Goal: Task Accomplishment & Management: Manage account settings

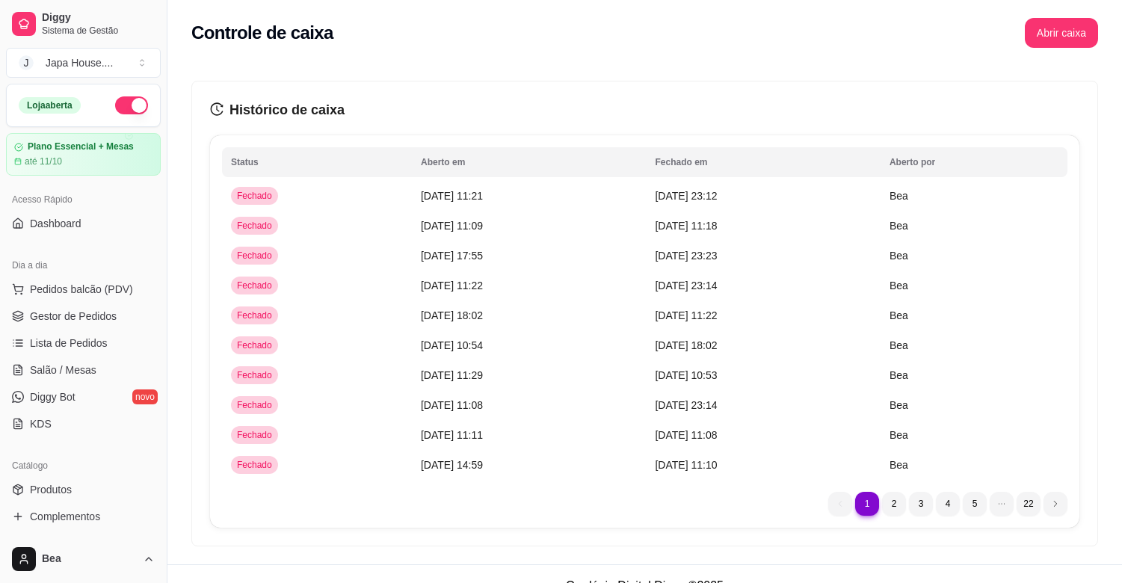
click at [92, 317] on span "Gestor de Pedidos" at bounding box center [73, 316] width 87 height 15
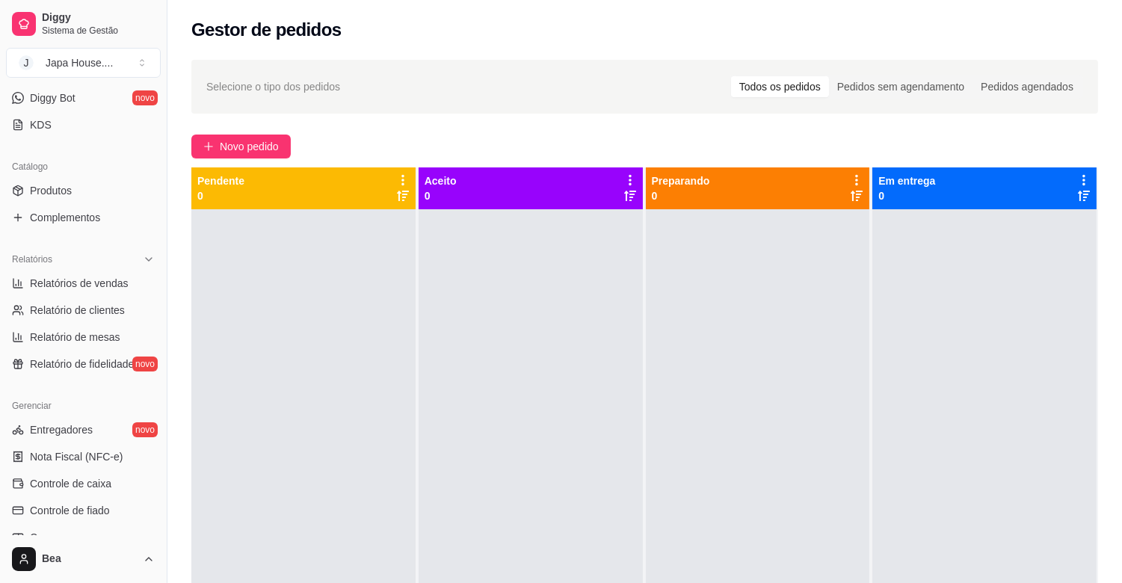
scroll to position [365, 0]
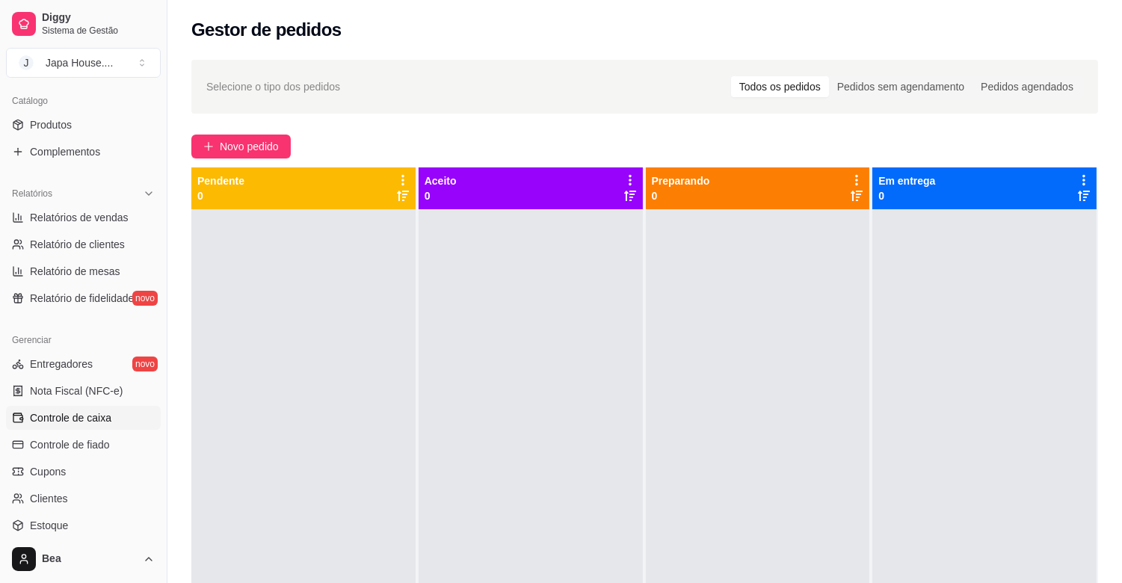
click at [78, 417] on span "Controle de caixa" at bounding box center [70, 417] width 81 height 15
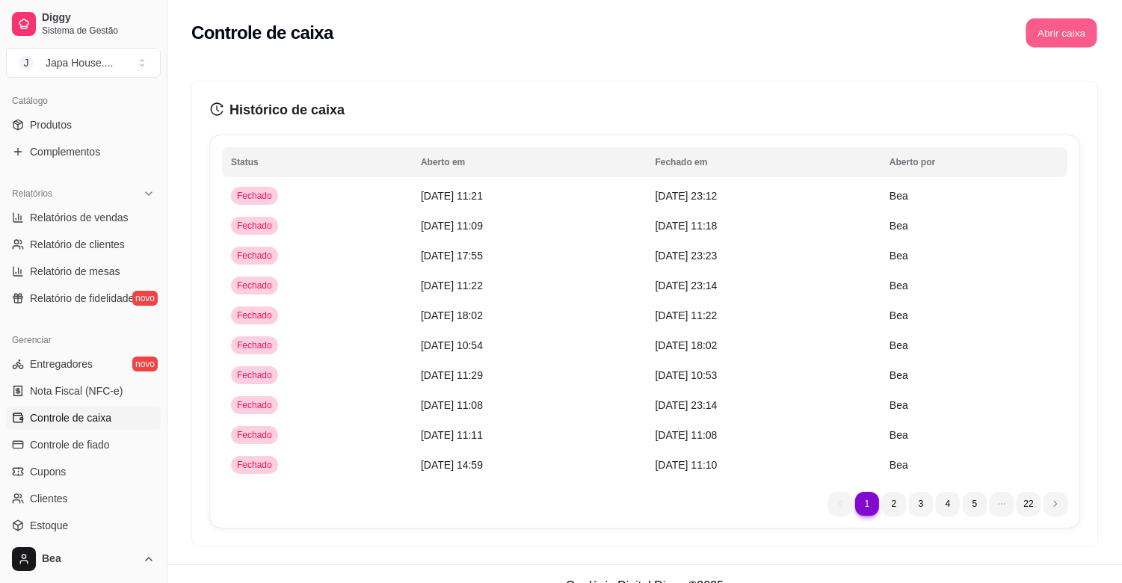
click at [1051, 35] on button "Abrir caixa" at bounding box center [1060, 33] width 71 height 29
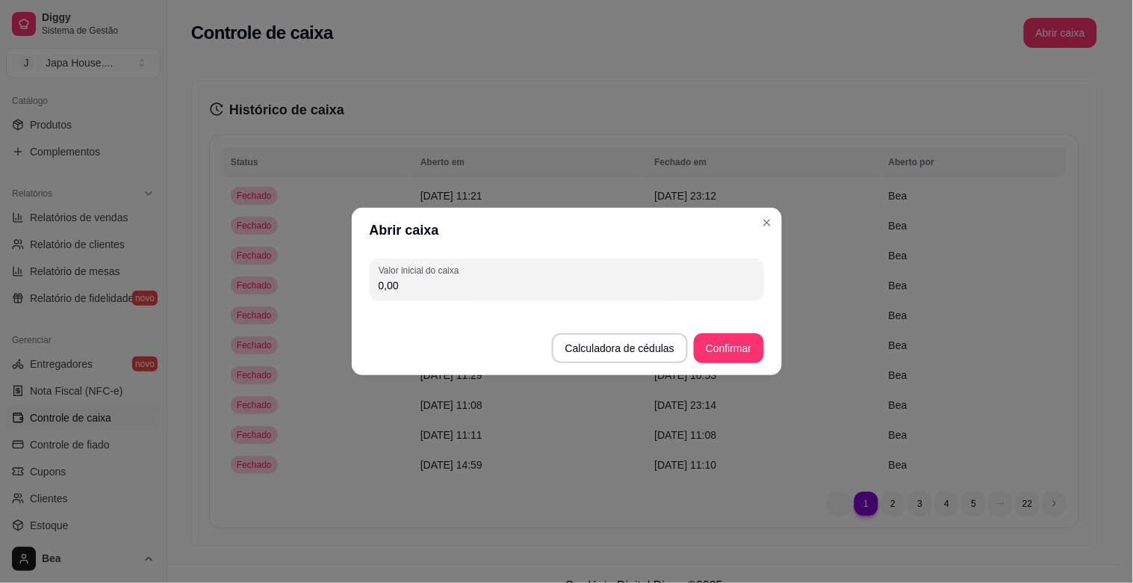
click at [578, 286] on input "0,00" at bounding box center [567, 285] width 377 height 15
type input "100,00"
click at [744, 346] on button "Confirmar" at bounding box center [728, 348] width 69 height 30
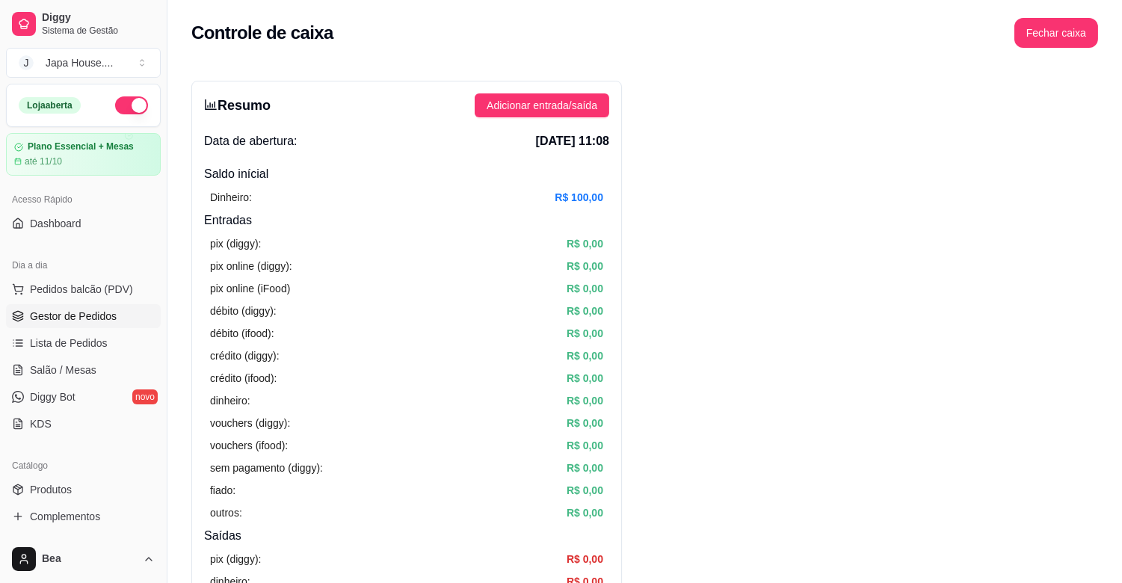
click at [107, 322] on span "Gestor de Pedidos" at bounding box center [73, 316] width 87 height 15
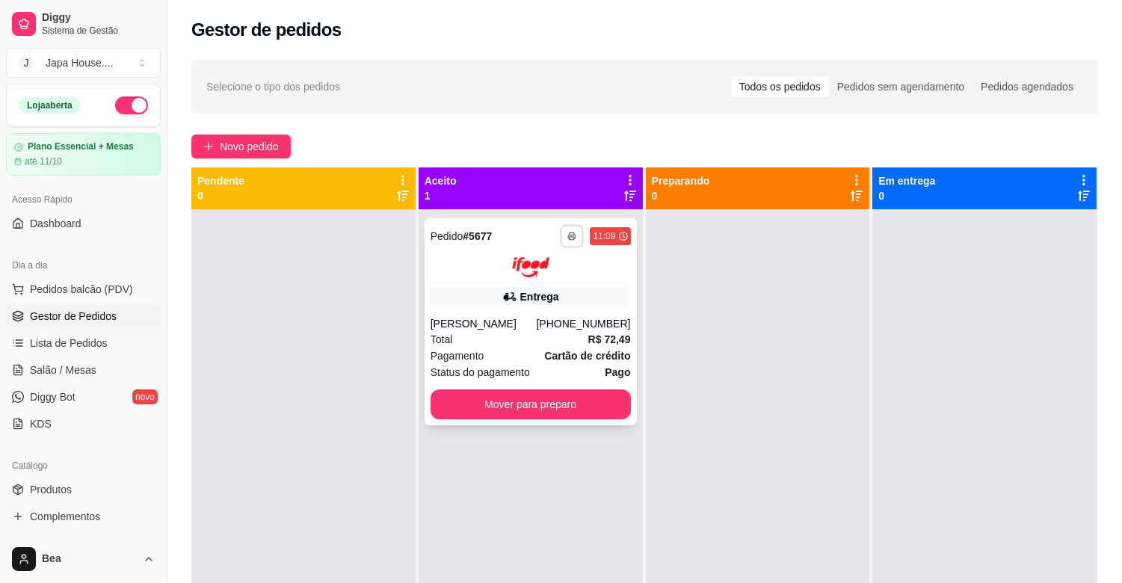
click at [573, 238] on button "button" at bounding box center [571, 235] width 23 height 23
click at [556, 286] on button "IMPRESSORA" at bounding box center [527, 287] width 105 height 23
click at [572, 235] on icon "button" at bounding box center [571, 237] width 7 height 4
click at [548, 290] on button "IMPRESSORA" at bounding box center [527, 287] width 105 height 23
click at [566, 229] on button "button" at bounding box center [571, 235] width 23 height 23
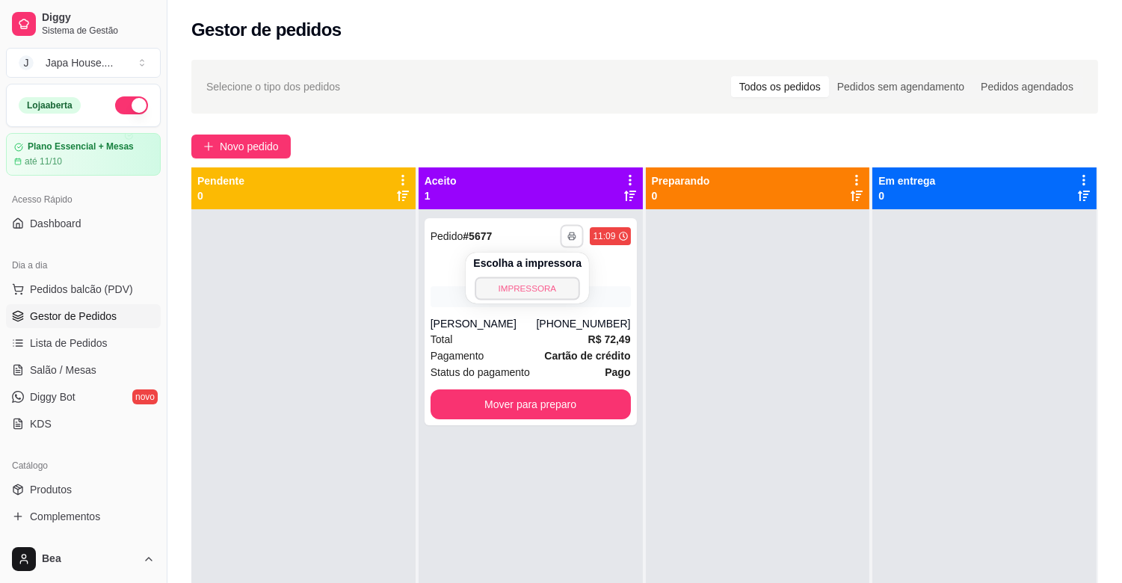
click at [546, 290] on button "IMPRESSORA" at bounding box center [527, 287] width 105 height 23
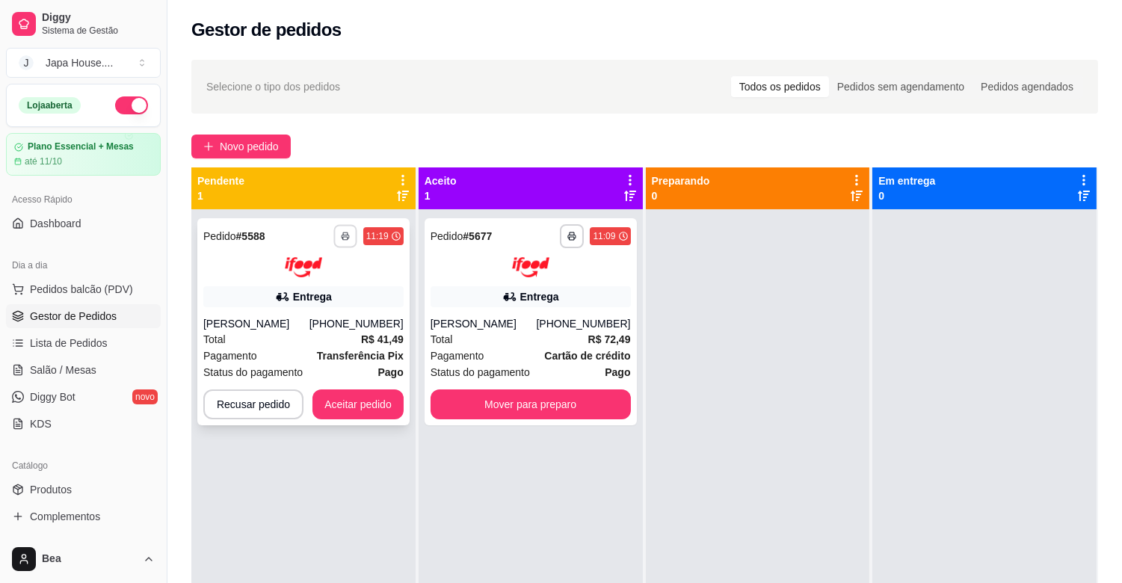
click at [341, 239] on icon "button" at bounding box center [345, 236] width 9 height 9
click at [324, 290] on button "IMPRESSORA" at bounding box center [303, 287] width 105 height 23
click at [345, 241] on button "button" at bounding box center [344, 235] width 23 height 23
click at [352, 238] on button "button" at bounding box center [344, 235] width 23 height 23
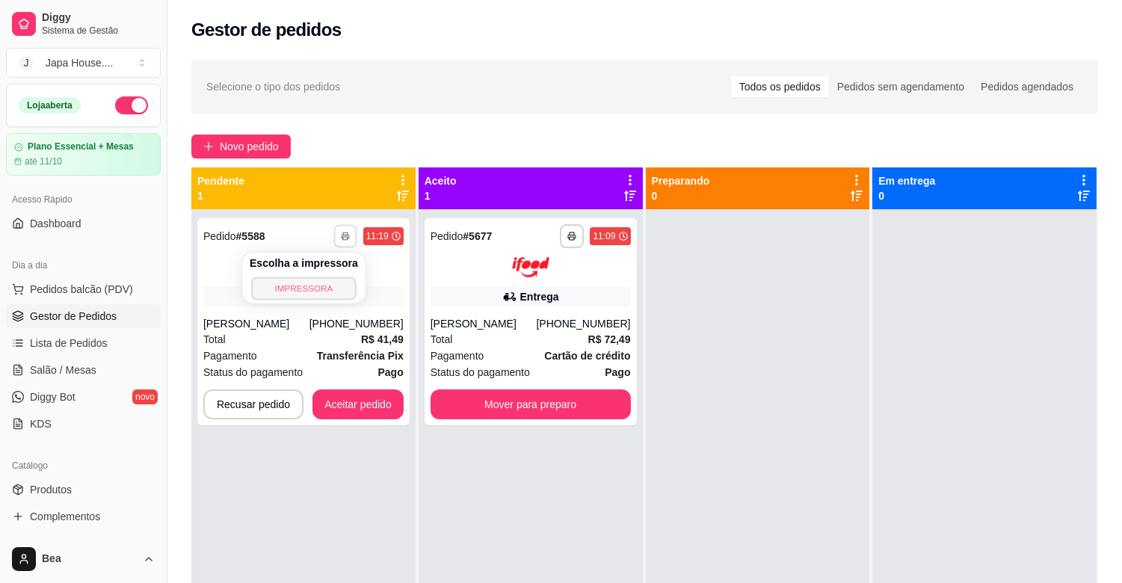
click at [329, 287] on button "IMPRESSORA" at bounding box center [303, 287] width 105 height 23
click at [347, 241] on button "button" at bounding box center [345, 236] width 24 height 24
click at [318, 280] on button "IMPRESSORA" at bounding box center [303, 287] width 105 height 23
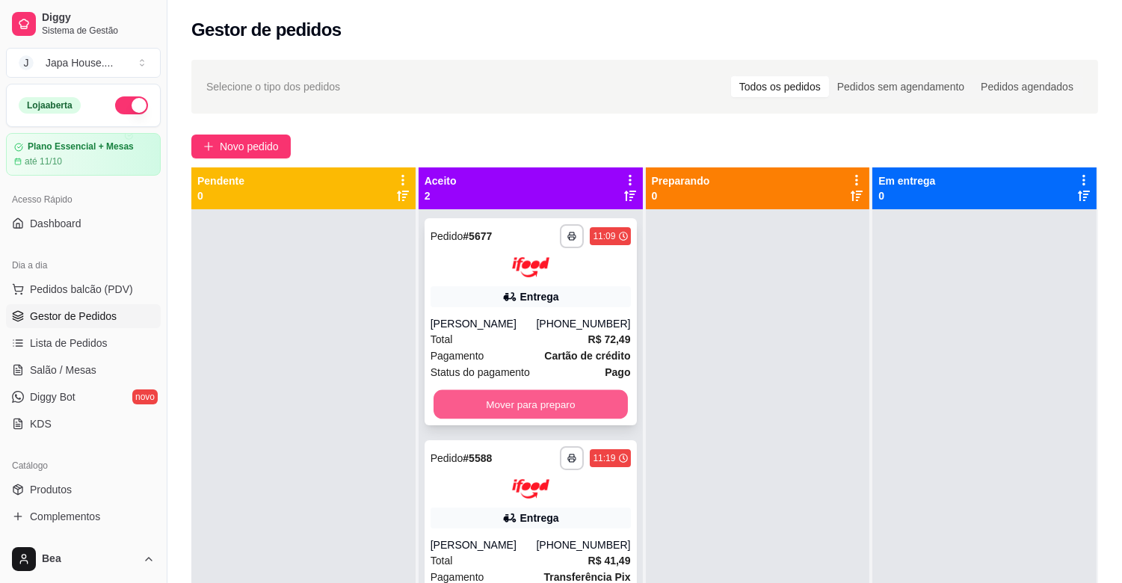
click at [542, 396] on button "Mover para preparo" at bounding box center [530, 403] width 194 height 29
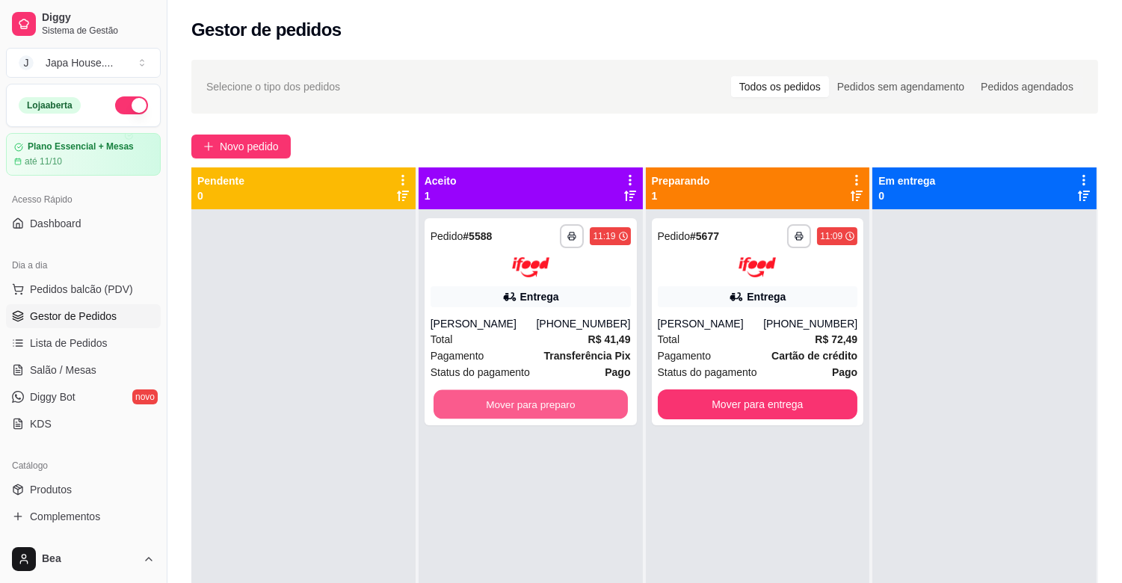
click at [542, 396] on button "Mover para preparo" at bounding box center [530, 403] width 194 height 29
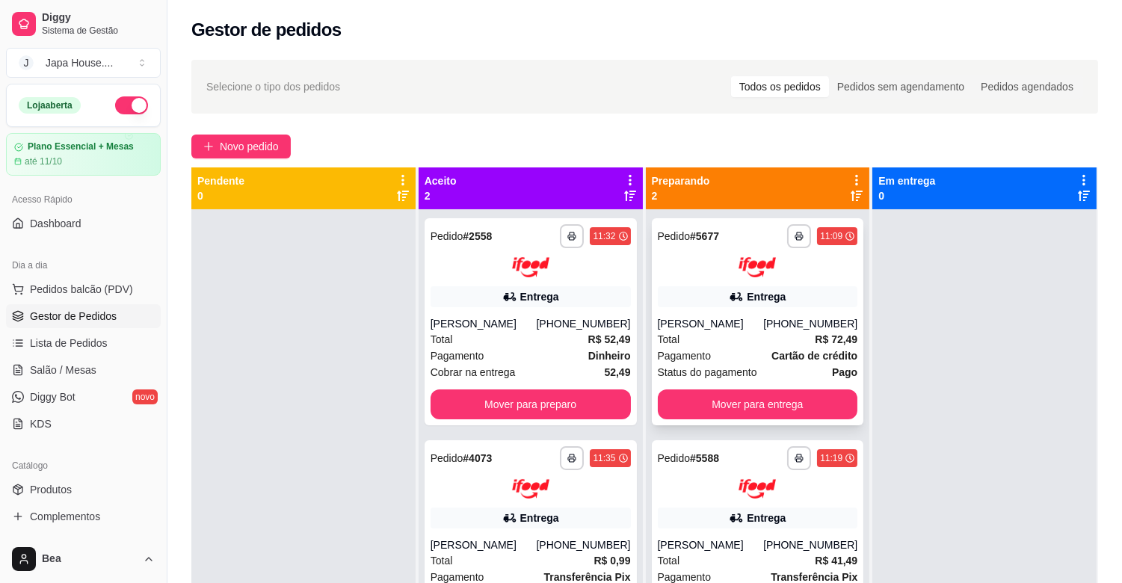
click at [787, 330] on div "[PHONE_NUMBER]" at bounding box center [810, 323] width 94 height 15
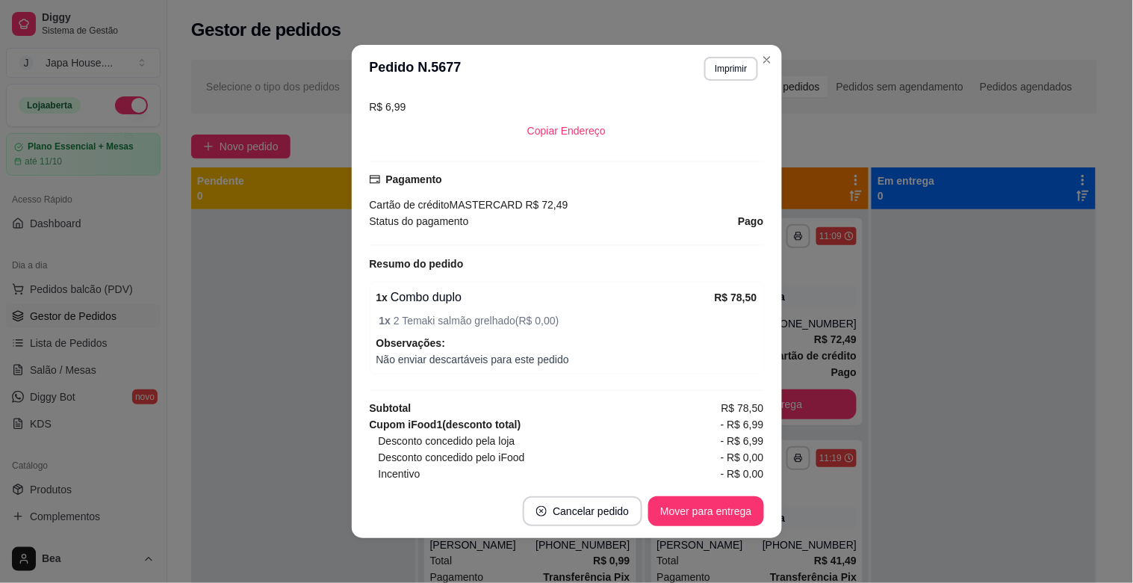
scroll to position [365, 0]
click at [711, 68] on button "Imprimir" at bounding box center [731, 68] width 52 height 23
click at [761, 60] on icon "Close" at bounding box center [767, 60] width 12 height 12
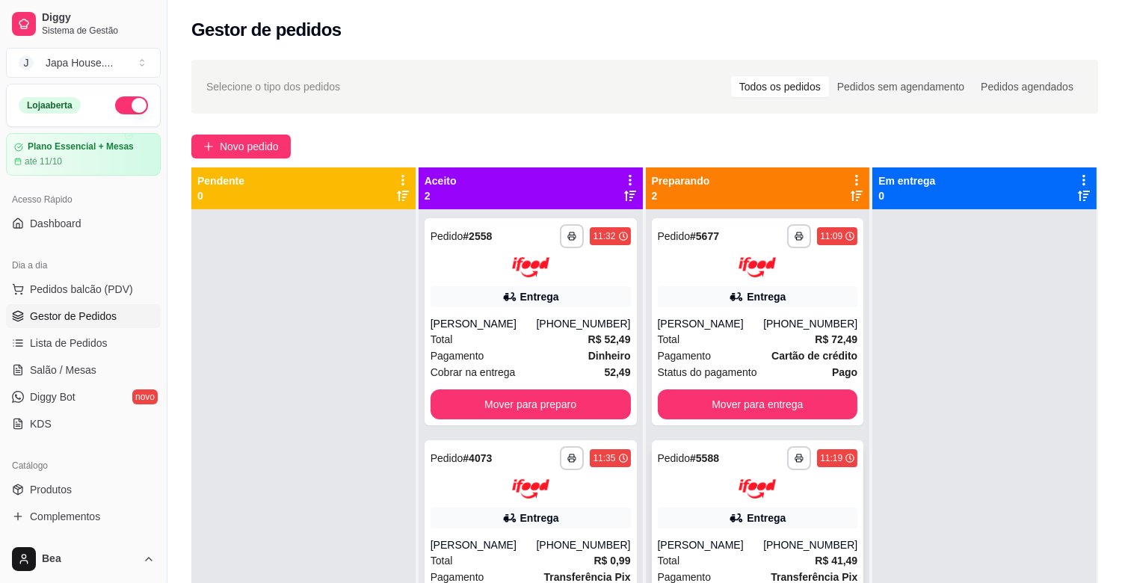
click at [700, 542] on div "[PERSON_NAME]" at bounding box center [711, 544] width 106 height 15
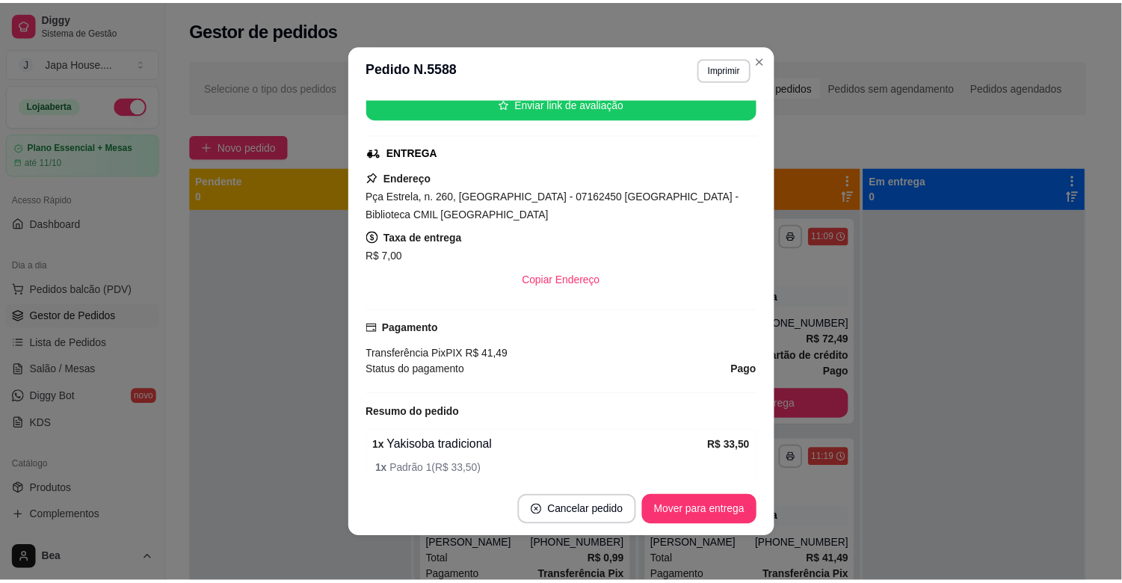
scroll to position [265, 0]
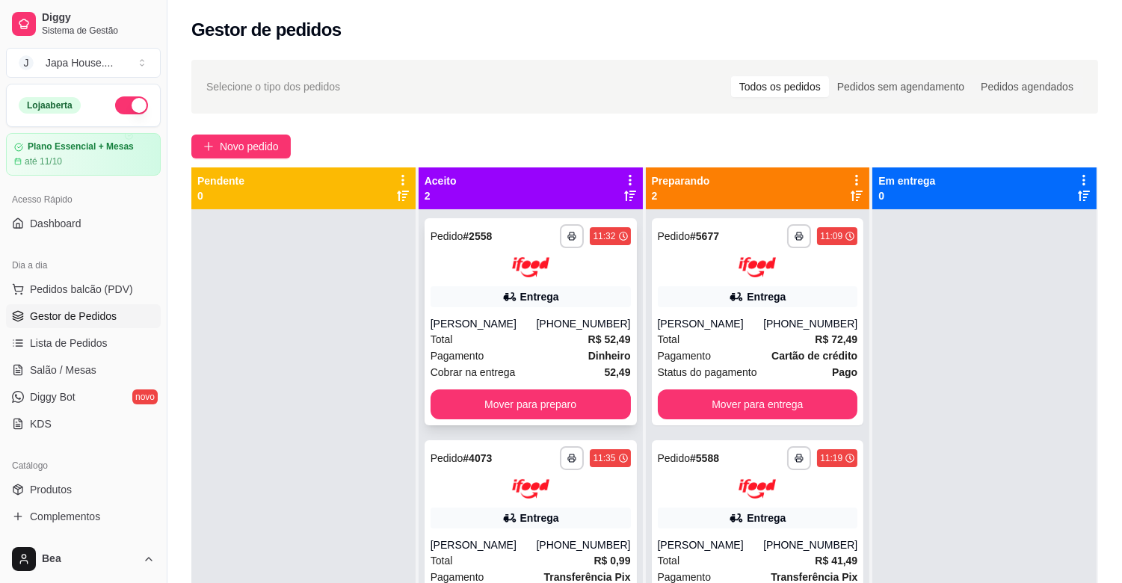
click at [511, 364] on div "Pagamento Dinheiro" at bounding box center [530, 355] width 200 height 16
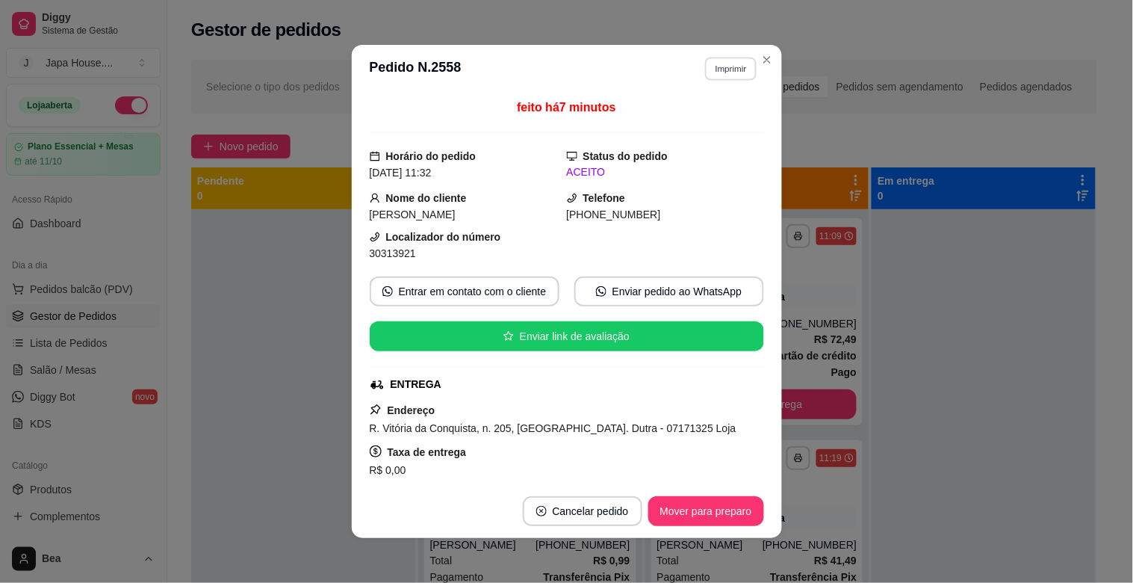
click at [729, 69] on button "Imprimir" at bounding box center [731, 68] width 52 height 23
click at [680, 120] on button "IMPRESSORA" at bounding box center [698, 121] width 105 height 23
click at [712, 62] on button "Imprimir" at bounding box center [731, 68] width 52 height 23
click at [678, 121] on button "IMPRESSORA" at bounding box center [698, 121] width 105 height 23
click at [710, 69] on button "Imprimir" at bounding box center [731, 68] width 52 height 23
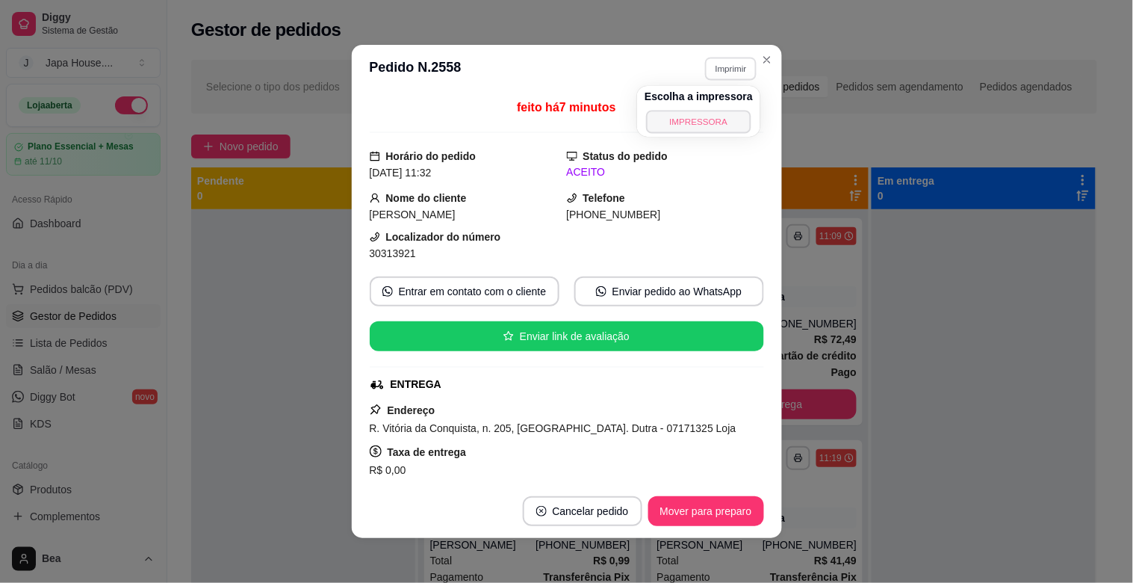
click at [686, 129] on button "IMPRESSORA" at bounding box center [698, 121] width 105 height 23
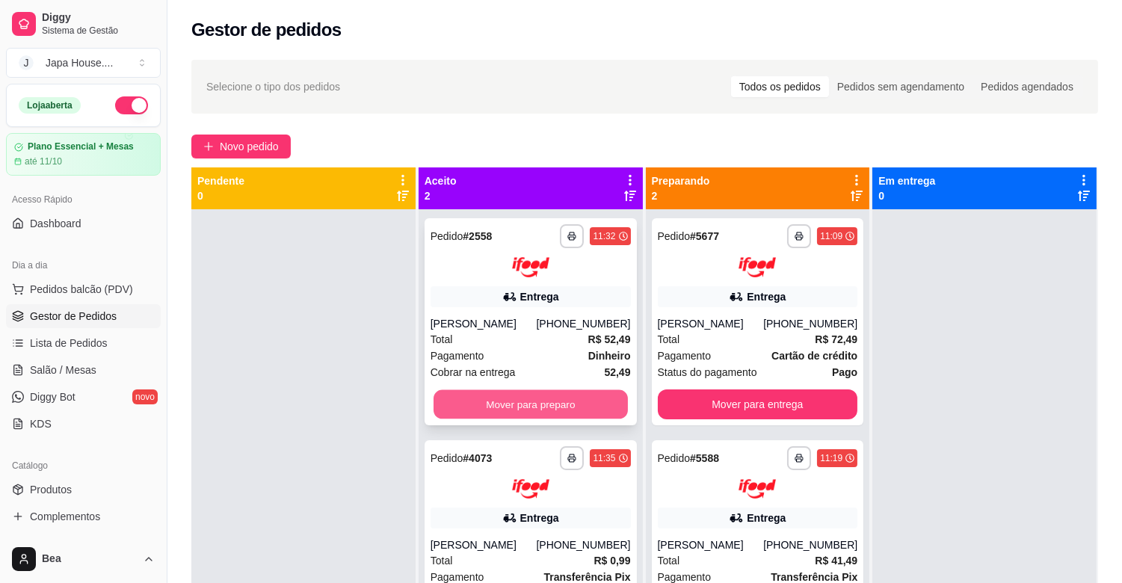
click at [542, 418] on button "Mover para preparo" at bounding box center [530, 403] width 194 height 29
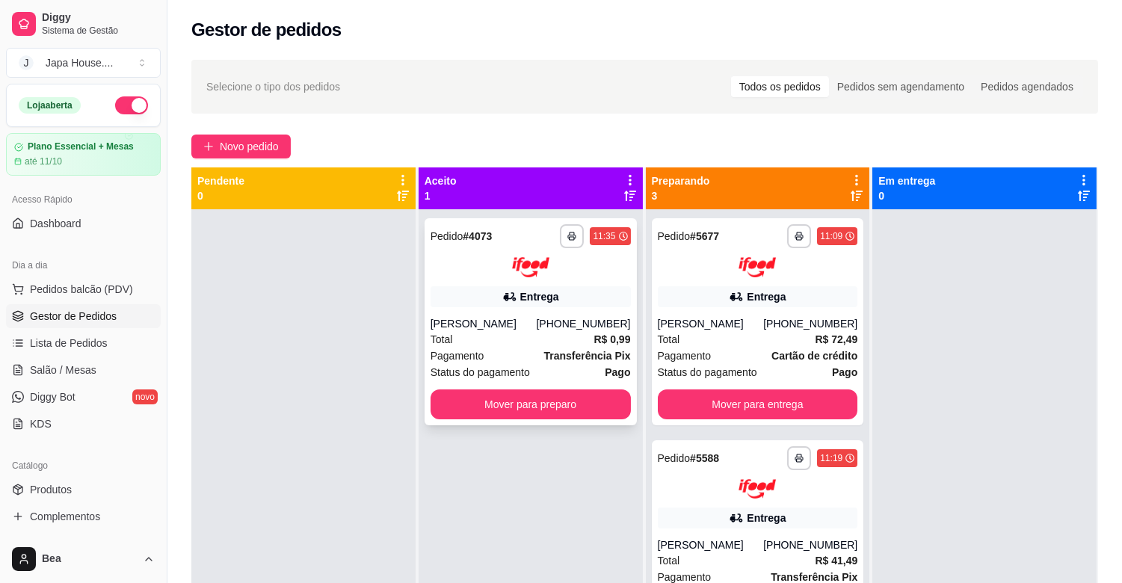
click at [538, 361] on div "Pagamento Transferência Pix" at bounding box center [530, 355] width 200 height 16
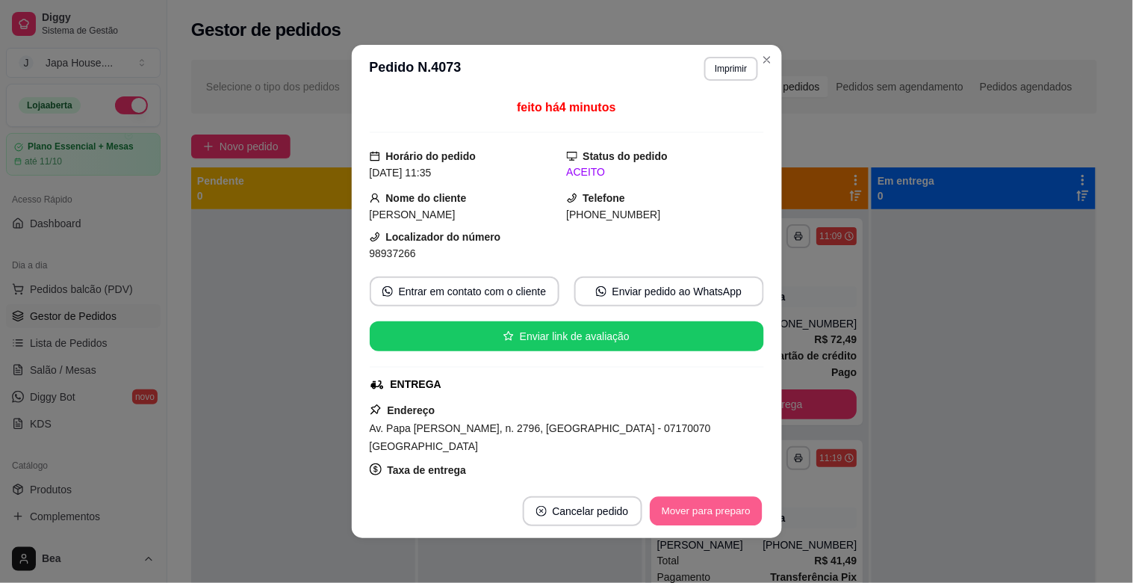
click at [673, 507] on button "Mover para preparo" at bounding box center [706, 511] width 112 height 29
click at [721, 75] on button "Imprimir" at bounding box center [731, 68] width 52 height 23
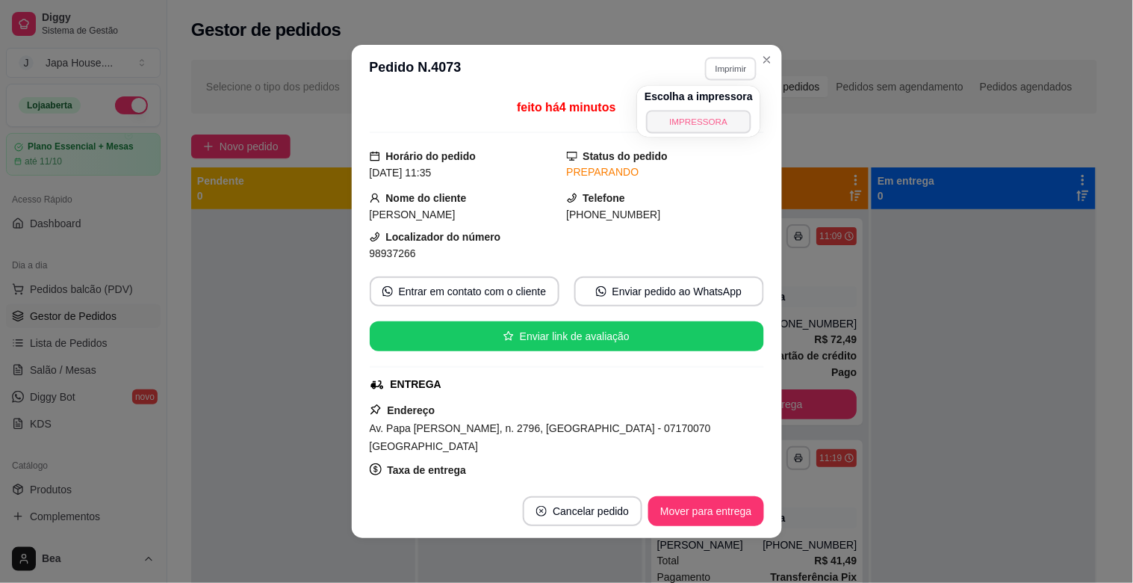
click at [684, 122] on button "IMPRESSORA" at bounding box center [698, 121] width 105 height 23
click at [723, 72] on button "Imprimir" at bounding box center [731, 68] width 52 height 23
click at [675, 115] on button "IMPRESSORA" at bounding box center [698, 121] width 105 height 23
click at [719, 75] on button "Imprimir" at bounding box center [731, 68] width 52 height 23
click at [690, 121] on button "IMPRESSORA" at bounding box center [698, 121] width 105 height 23
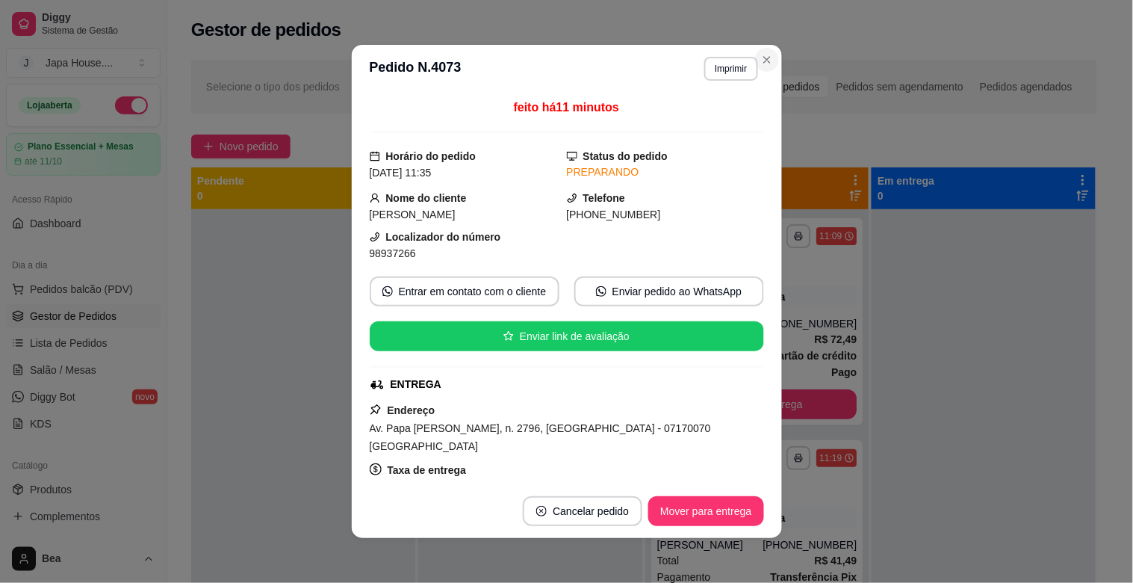
click at [427, 107] on section "**********" at bounding box center [567, 291] width 430 height 493
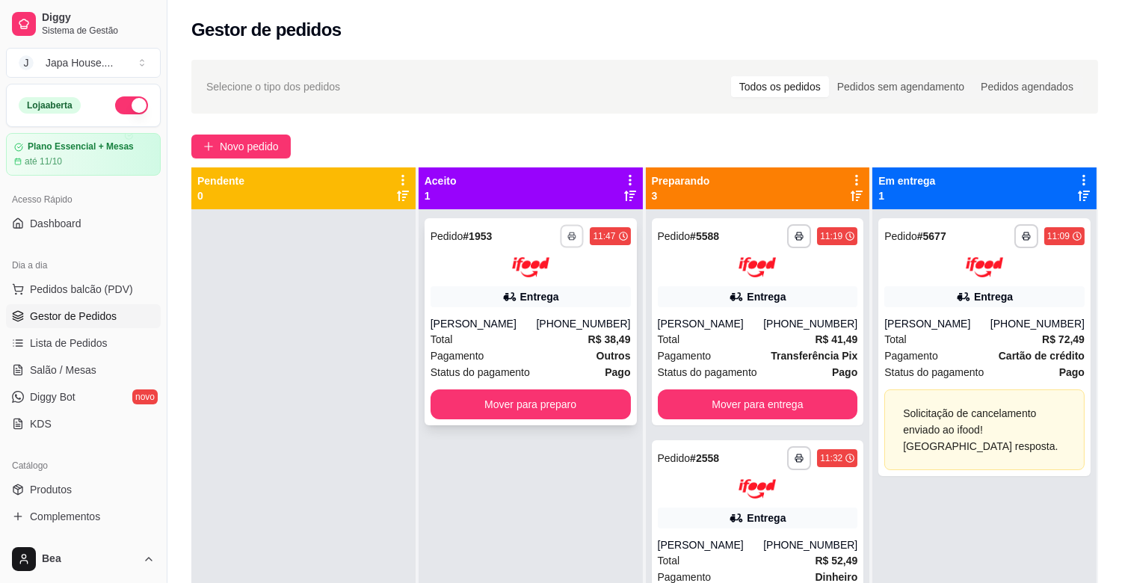
click at [569, 235] on icon "button" at bounding box center [572, 236] width 7 height 3
click at [560, 282] on button "IMPRESSORA" at bounding box center [527, 287] width 105 height 23
click at [569, 228] on button "button" at bounding box center [571, 235] width 23 height 23
click at [548, 282] on button "IMPRESSORA" at bounding box center [527, 288] width 108 height 24
click at [569, 232] on polyline "button" at bounding box center [571, 233] width 4 height 3
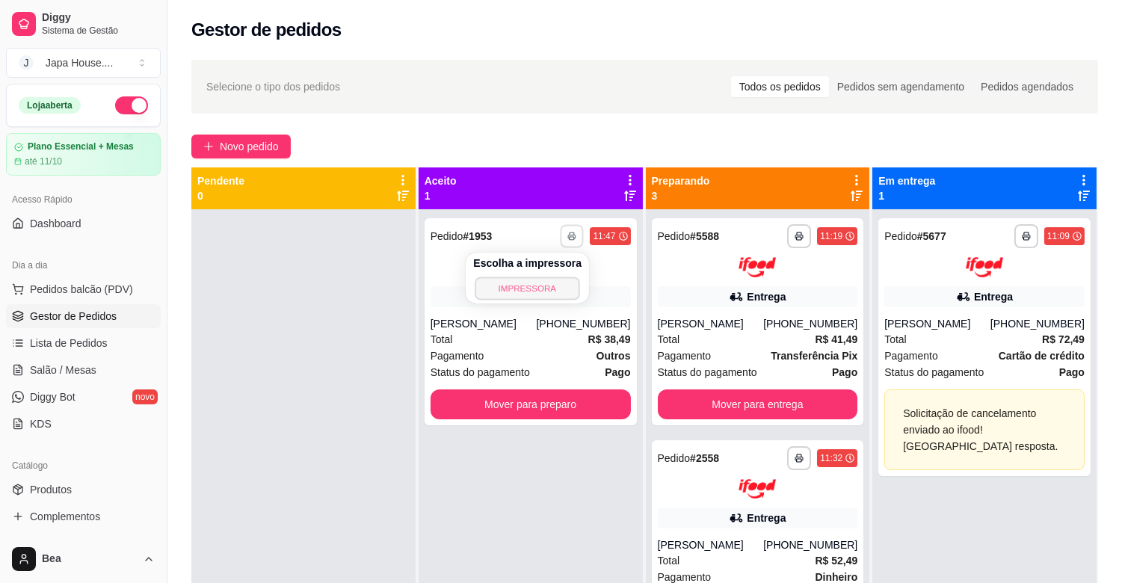
click at [559, 288] on button "IMPRESSORA" at bounding box center [527, 287] width 105 height 23
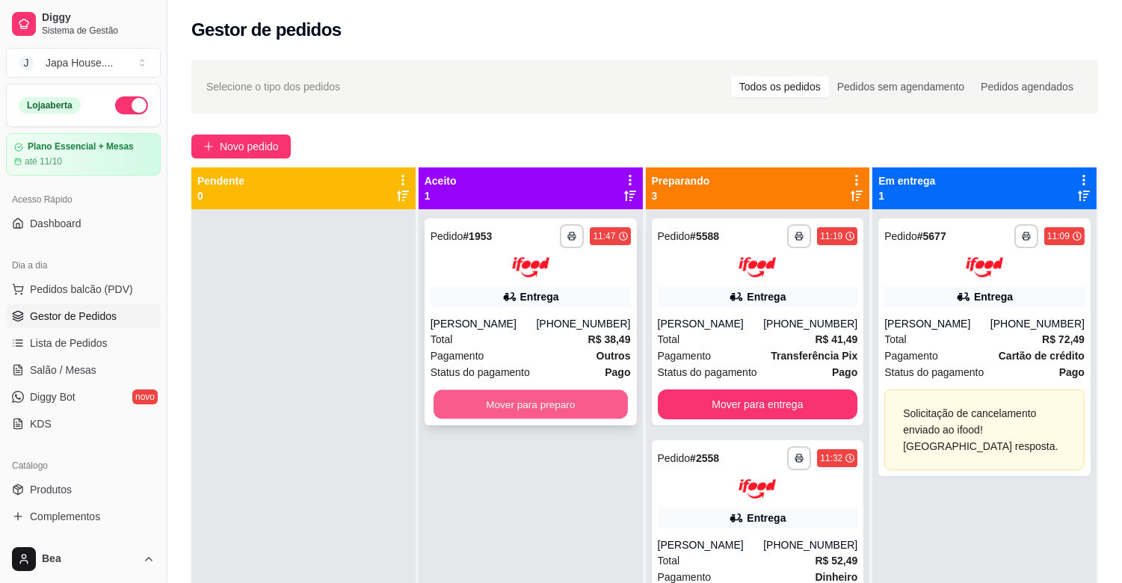
click at [599, 400] on button "Mover para preparo" at bounding box center [530, 403] width 194 height 29
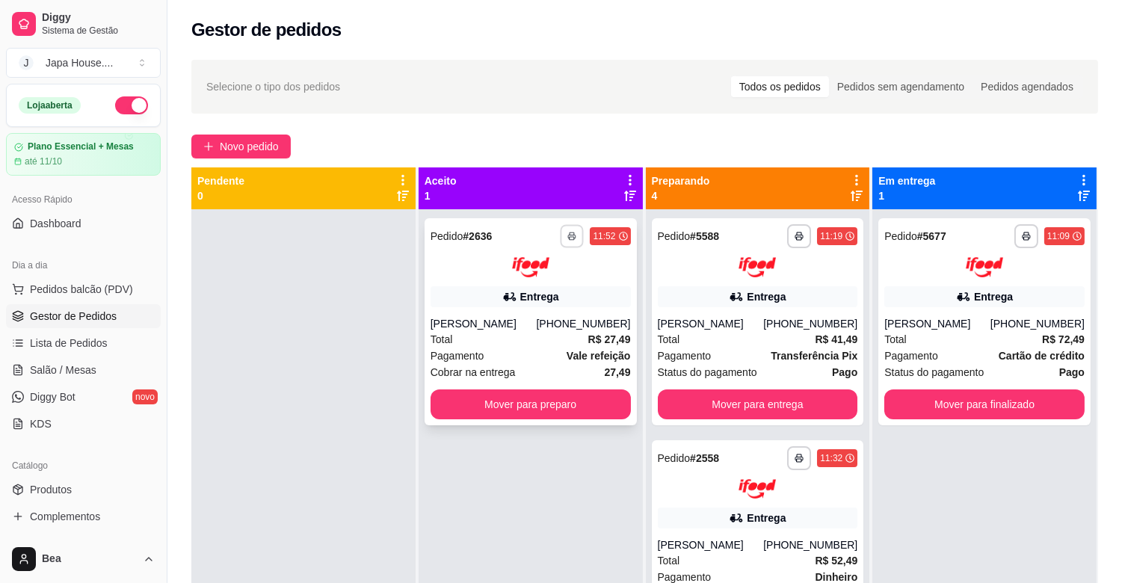
click at [571, 229] on button "button" at bounding box center [571, 235] width 23 height 23
click at [549, 281] on button "IMPRESSORA" at bounding box center [527, 288] width 108 height 24
click at [566, 224] on button "button" at bounding box center [572, 236] width 24 height 24
click at [527, 287] on button "IMPRESSORA" at bounding box center [527, 287] width 105 height 23
click at [572, 230] on button "button" at bounding box center [571, 235] width 23 height 23
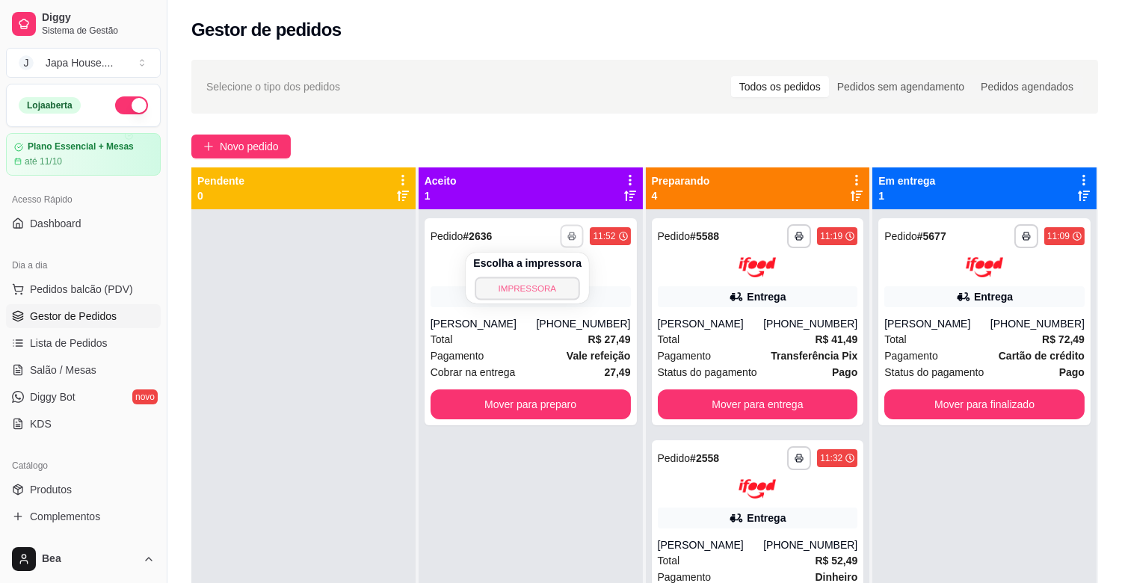
click at [548, 284] on button "IMPRESSORA" at bounding box center [527, 287] width 105 height 23
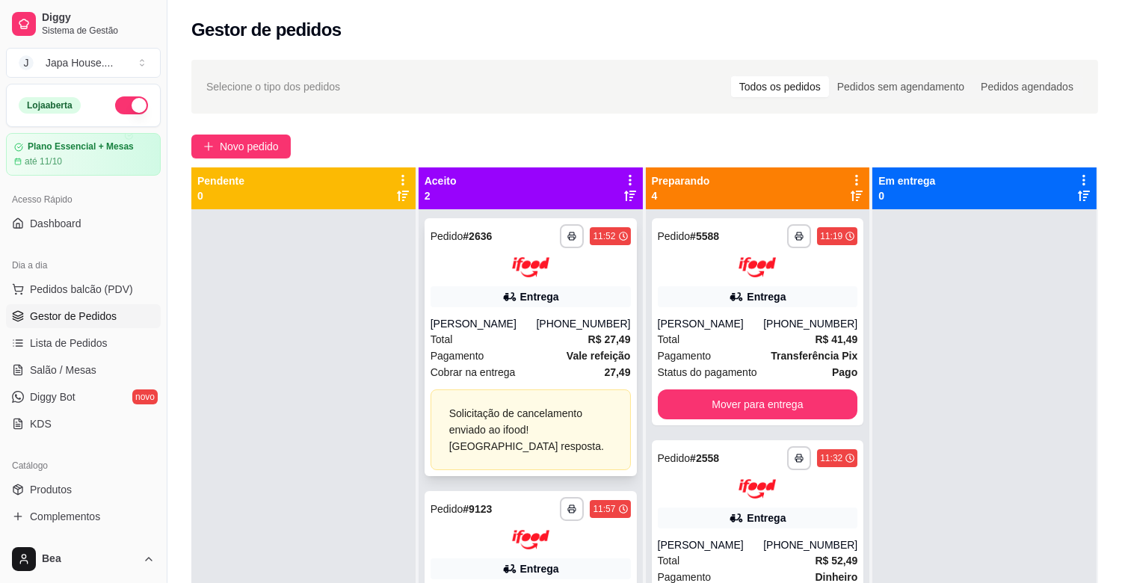
click at [575, 271] on div at bounding box center [530, 267] width 200 height 20
click at [386, 377] on div at bounding box center [303, 500] width 224 height 583
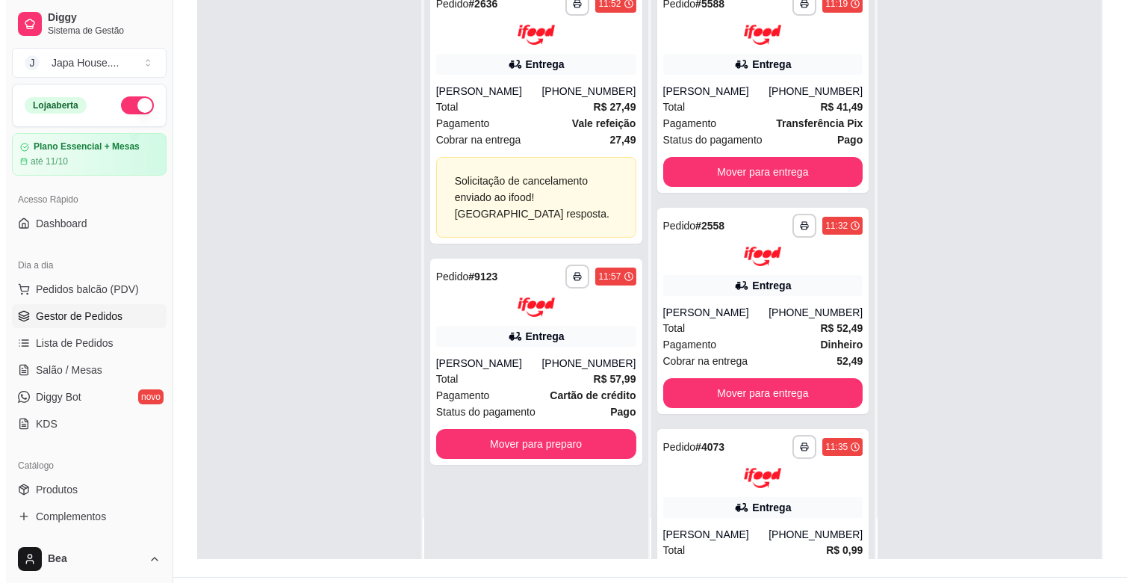
scroll to position [199, 0]
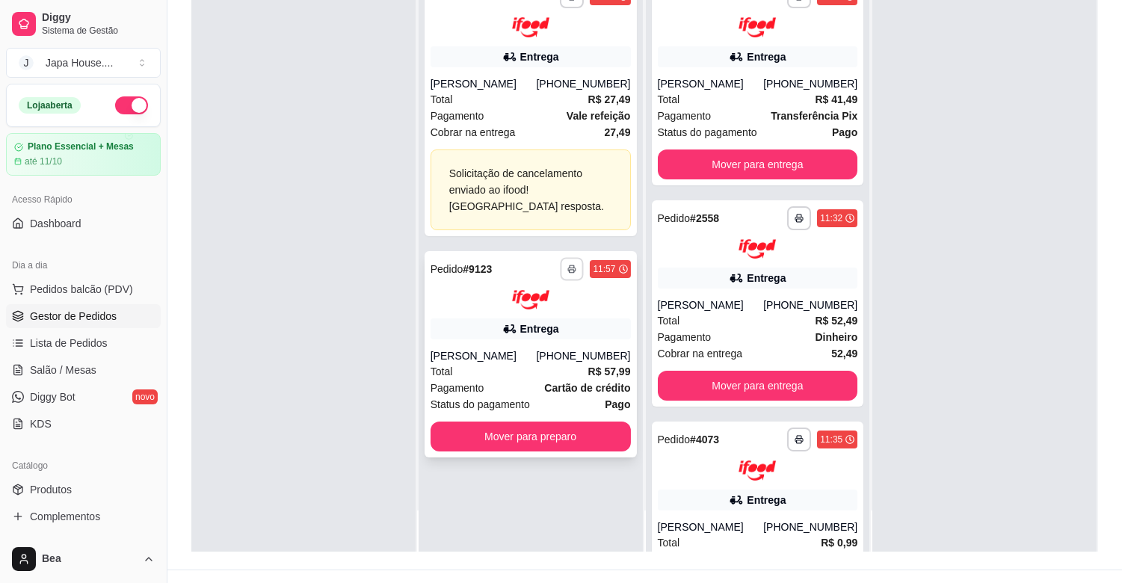
click at [570, 270] on rect "button" at bounding box center [572, 271] width 4 height 3
click at [557, 324] on button "IMPRESSORA" at bounding box center [527, 321] width 108 height 24
click at [566, 260] on button "button" at bounding box center [571, 268] width 23 height 23
click at [548, 323] on button "IMPRESSORA" at bounding box center [527, 321] width 108 height 24
click at [570, 265] on polyline "button" at bounding box center [572, 266] width 4 height 2
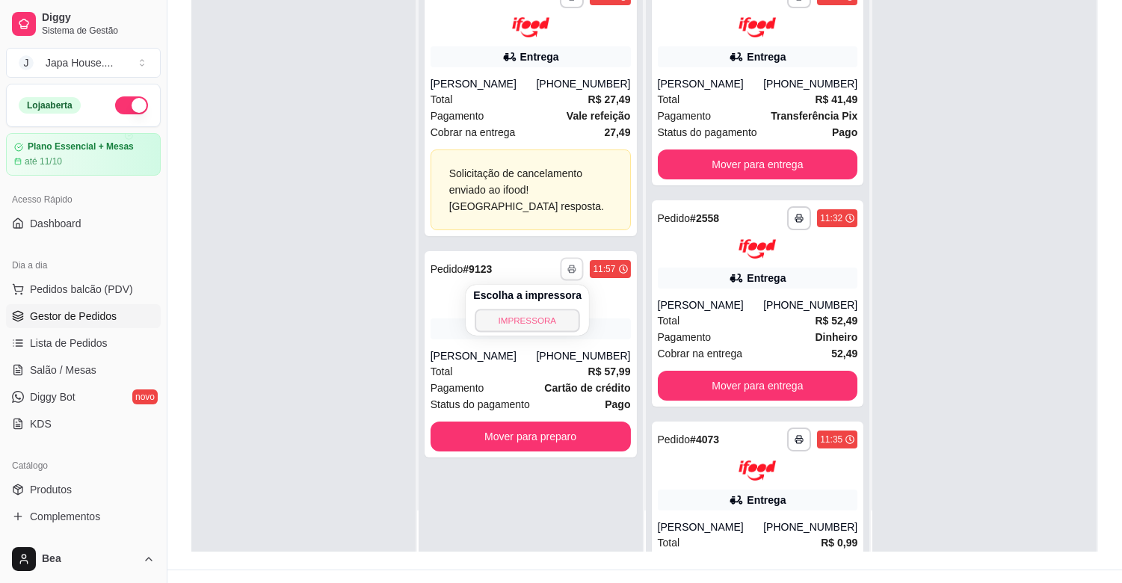
click at [553, 311] on button "IMPRESSORA" at bounding box center [527, 320] width 105 height 23
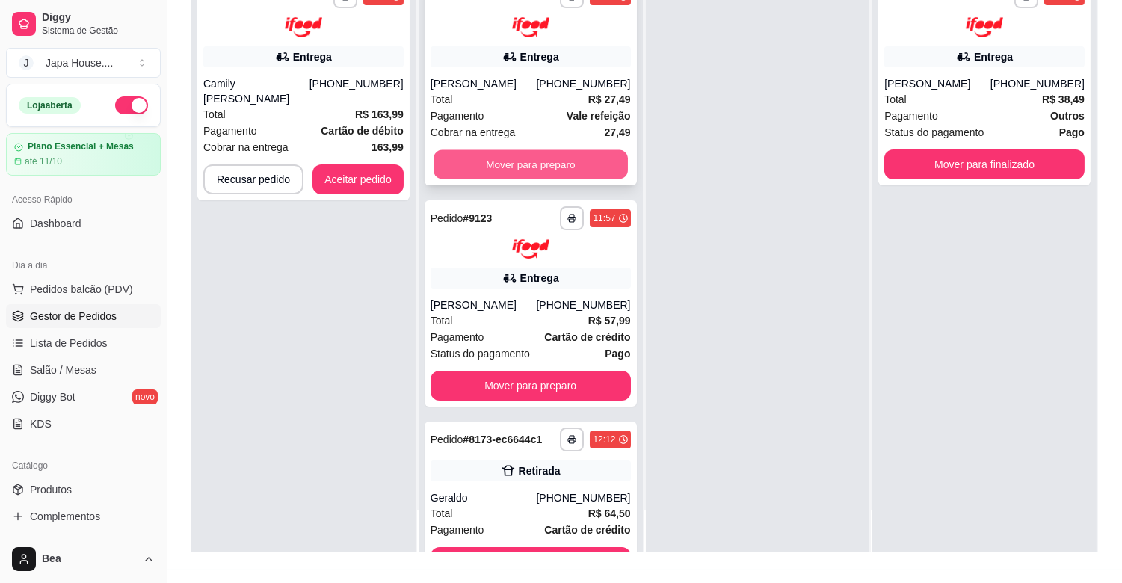
click at [460, 162] on button "Mover para preparo" at bounding box center [530, 163] width 194 height 29
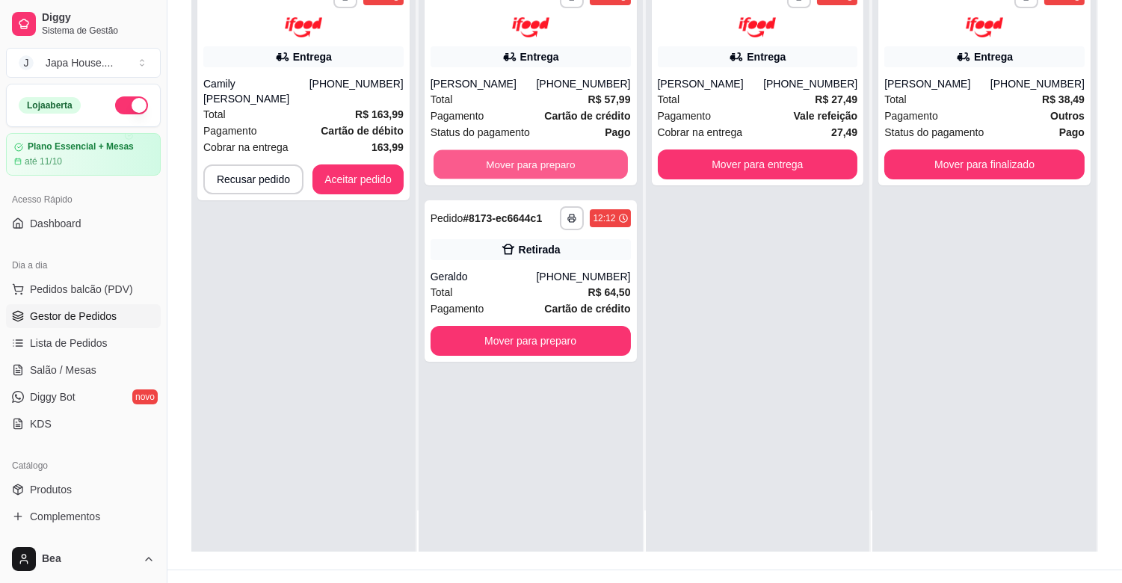
click at [460, 162] on button "Mover para preparo" at bounding box center [530, 163] width 194 height 29
click at [460, 173] on button "Mover para preparo" at bounding box center [530, 163] width 194 height 29
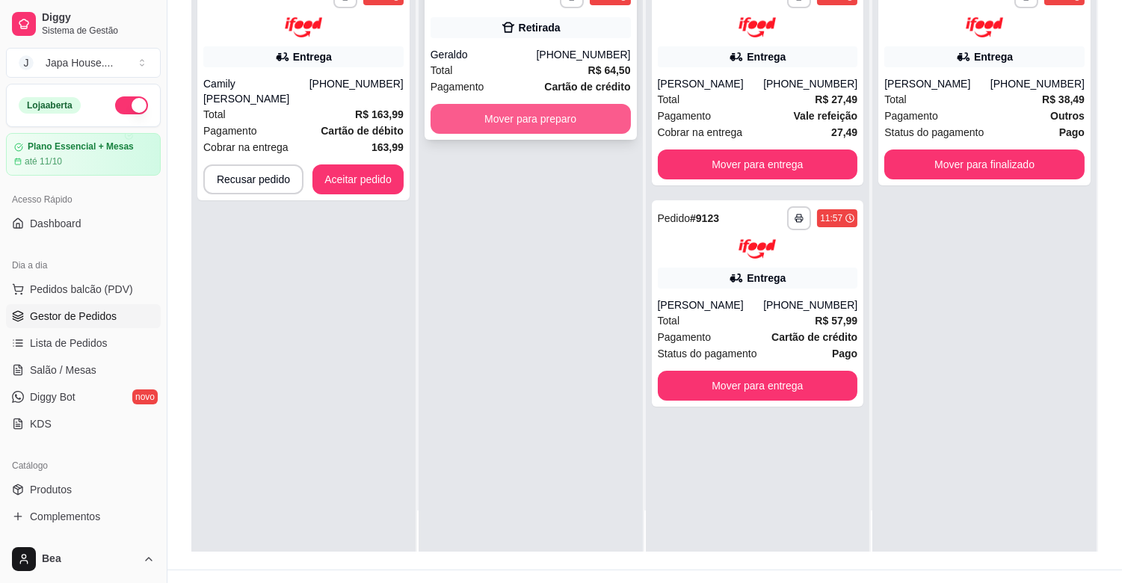
click at [479, 115] on button "Mover para preparo" at bounding box center [530, 119] width 200 height 30
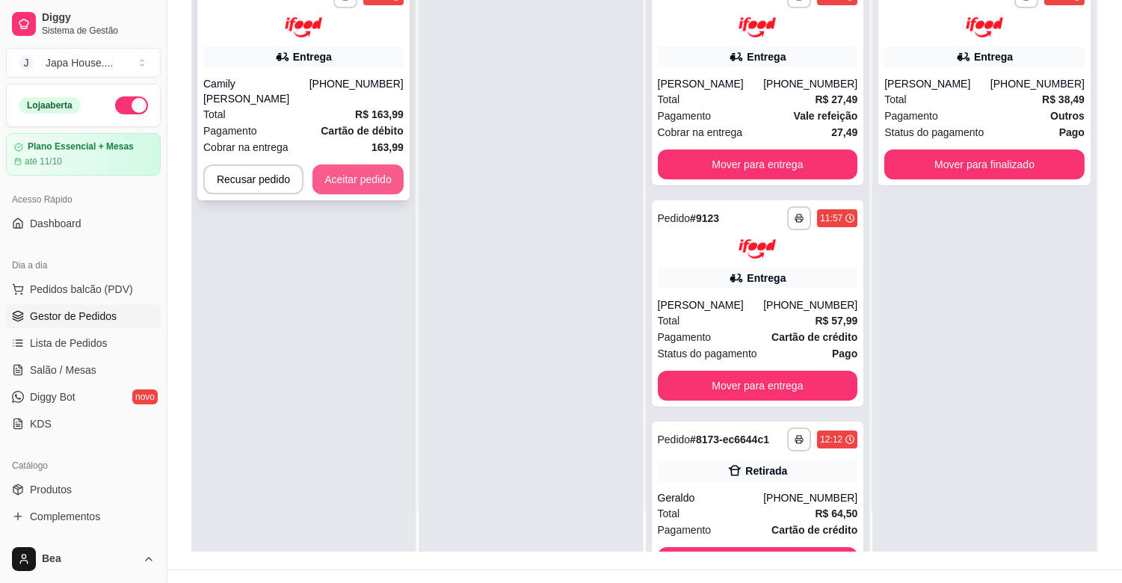
click at [372, 176] on button "Aceitar pedido" at bounding box center [357, 179] width 91 height 30
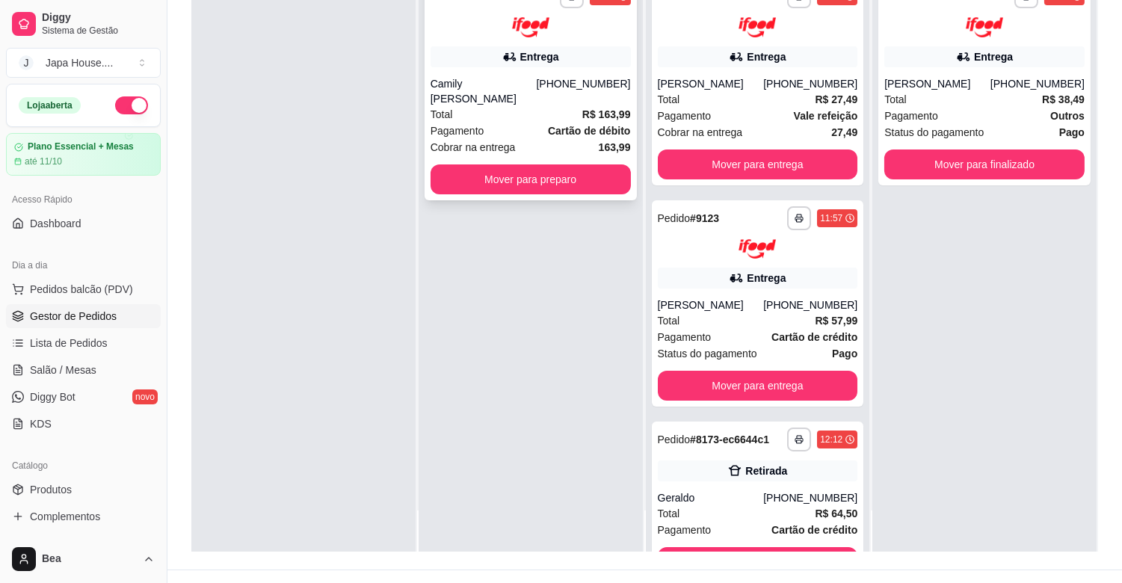
click at [595, 40] on div "**********" at bounding box center [530, 89] width 212 height 222
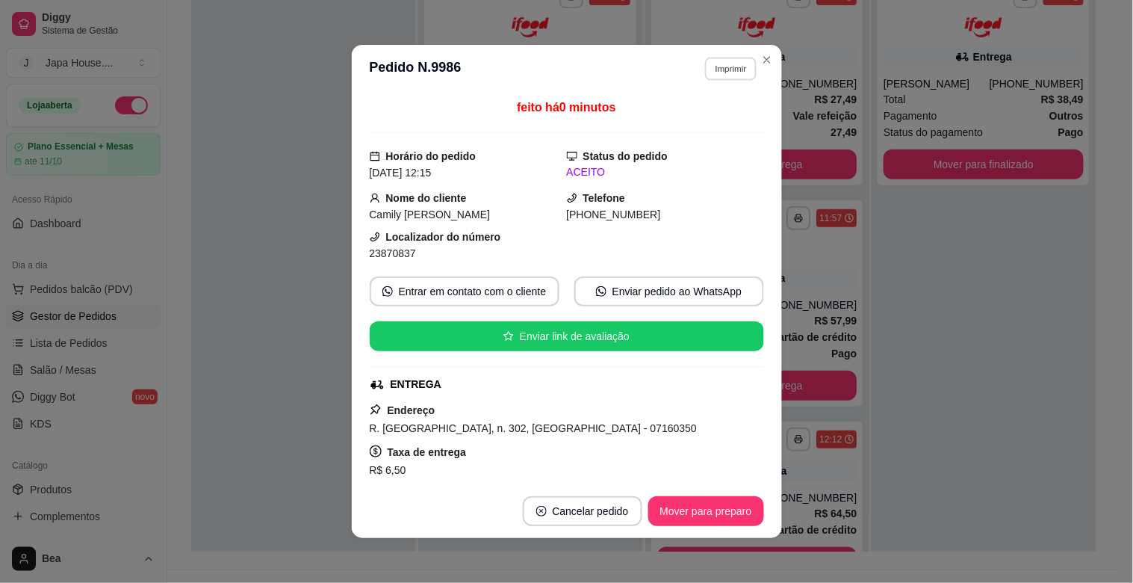
click at [705, 65] on button "Imprimir" at bounding box center [731, 68] width 52 height 23
click at [696, 123] on button "IMPRESSORA" at bounding box center [698, 122] width 105 height 23
click at [719, 69] on button "Imprimir" at bounding box center [731, 68] width 52 height 23
click at [684, 129] on button "IMPRESSORA" at bounding box center [699, 123] width 108 height 24
click at [727, 73] on button "Imprimir" at bounding box center [731, 68] width 52 height 23
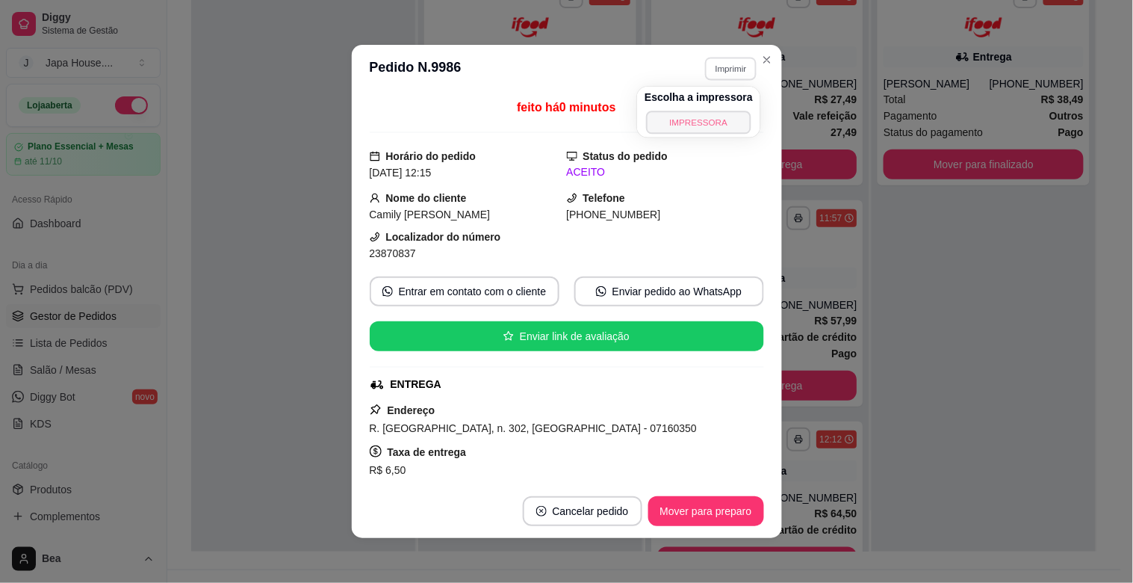
click at [699, 117] on button "IMPRESSORA" at bounding box center [698, 122] width 105 height 23
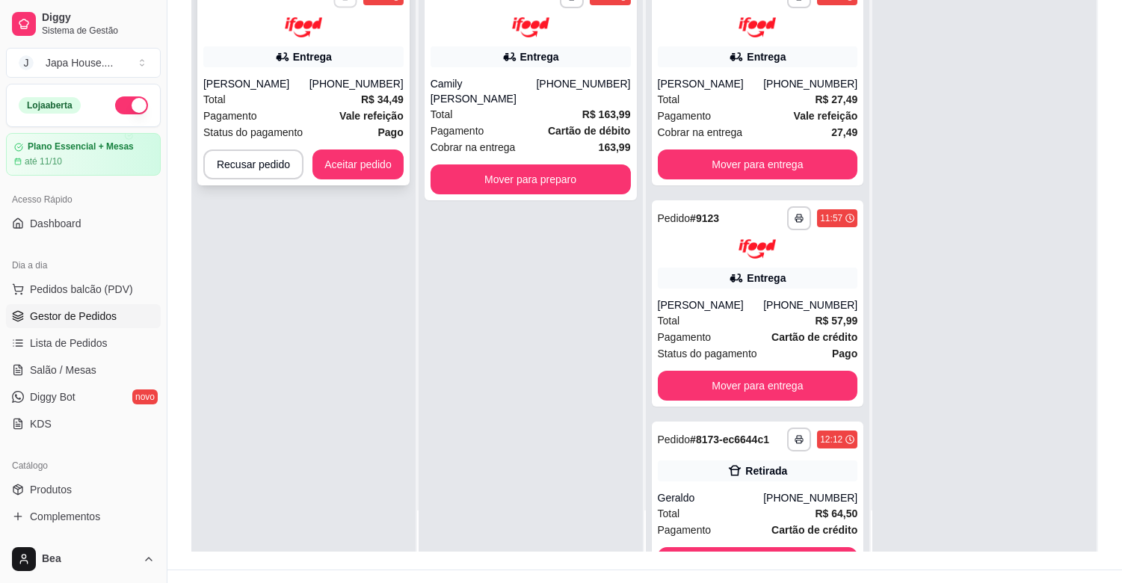
click at [332, 37] on button "IMPRESSORA" at bounding box center [303, 47] width 105 height 23
click at [341, 7] on div "**********" at bounding box center [303, 10] width 200 height 53
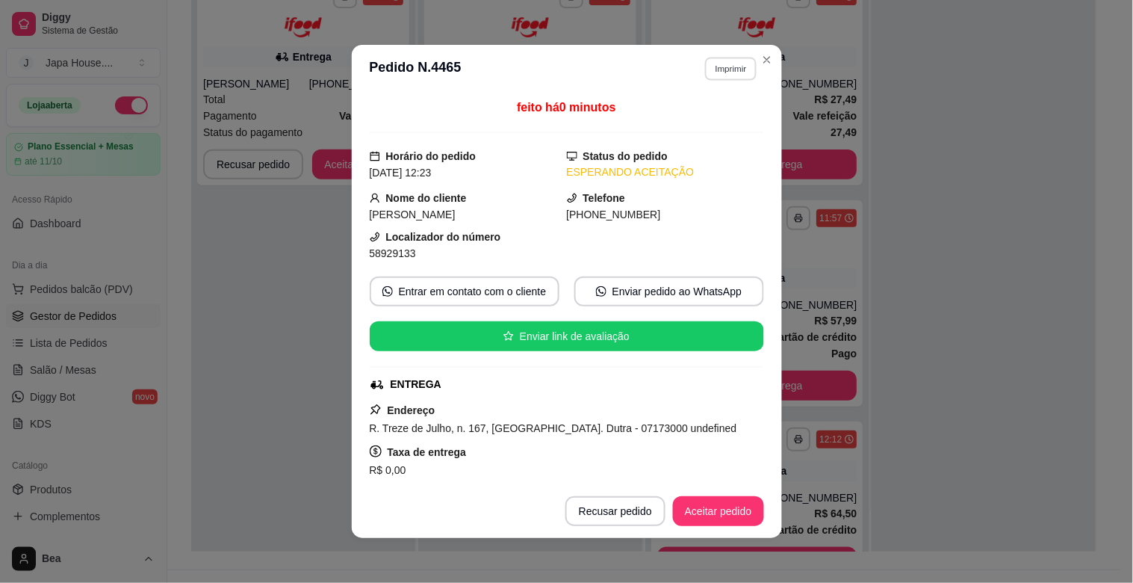
click at [726, 71] on button "Imprimir" at bounding box center [731, 68] width 52 height 23
click at [714, 117] on button "IMPRESSORA" at bounding box center [698, 122] width 105 height 23
click at [726, 61] on button "Imprimir" at bounding box center [731, 68] width 52 height 23
click at [699, 117] on button "IMPRESSORA" at bounding box center [698, 122] width 105 height 23
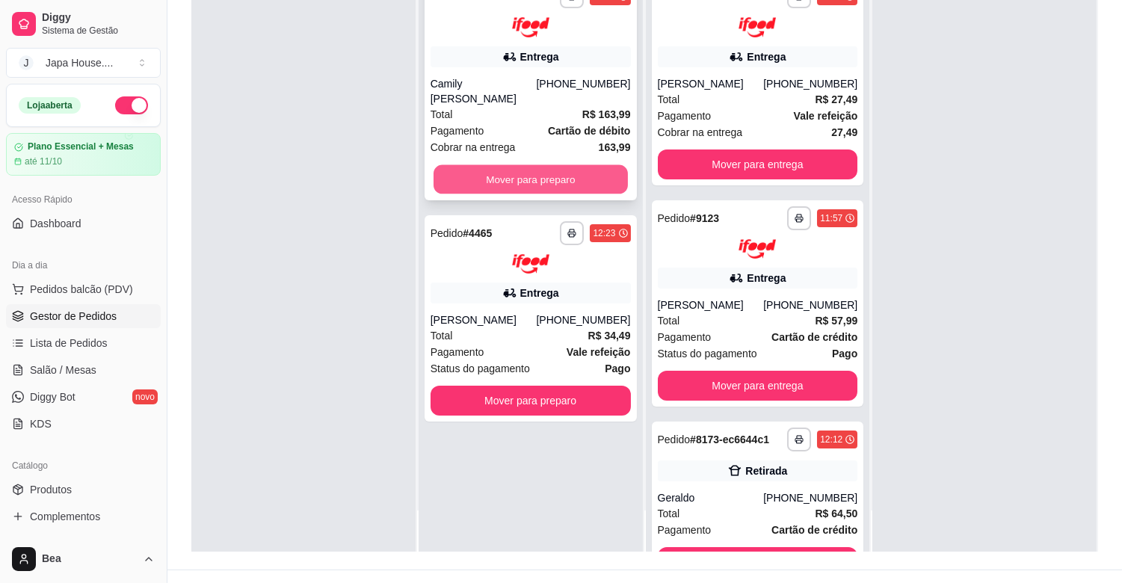
click at [453, 166] on button "Mover para preparo" at bounding box center [530, 178] width 194 height 29
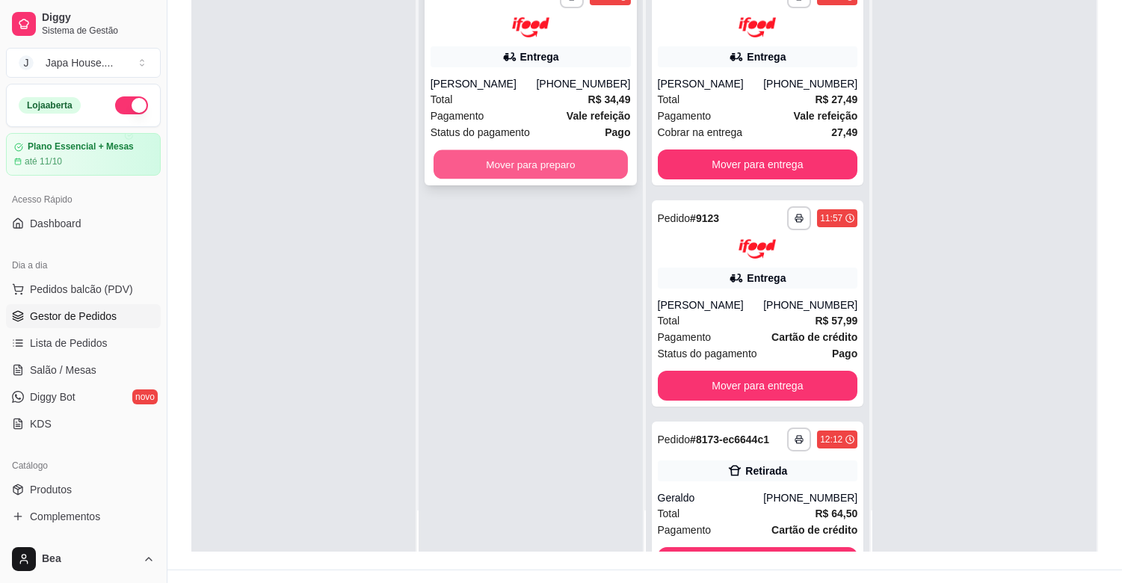
click at [468, 170] on button "Mover para preparo" at bounding box center [530, 163] width 194 height 29
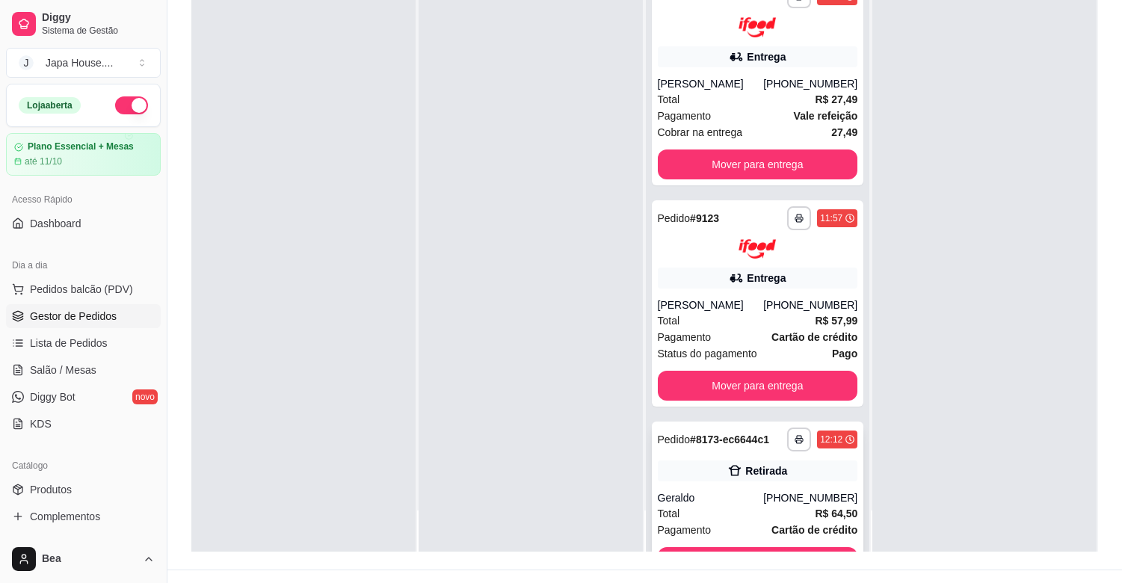
click at [742, 522] on div "Total R$ 64,50" at bounding box center [758, 513] width 200 height 16
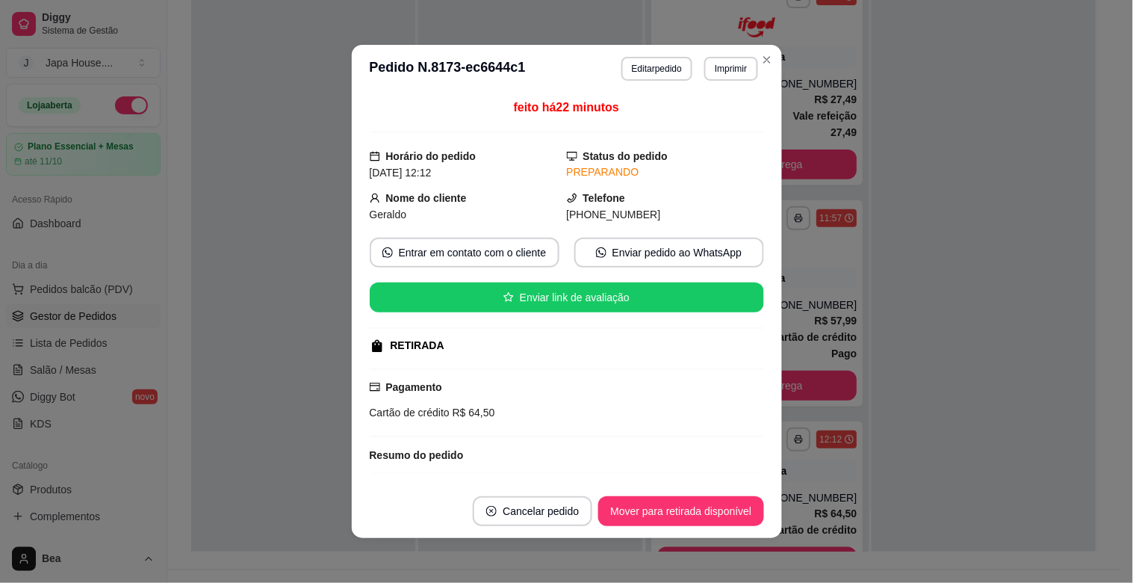
scroll to position [132, 0]
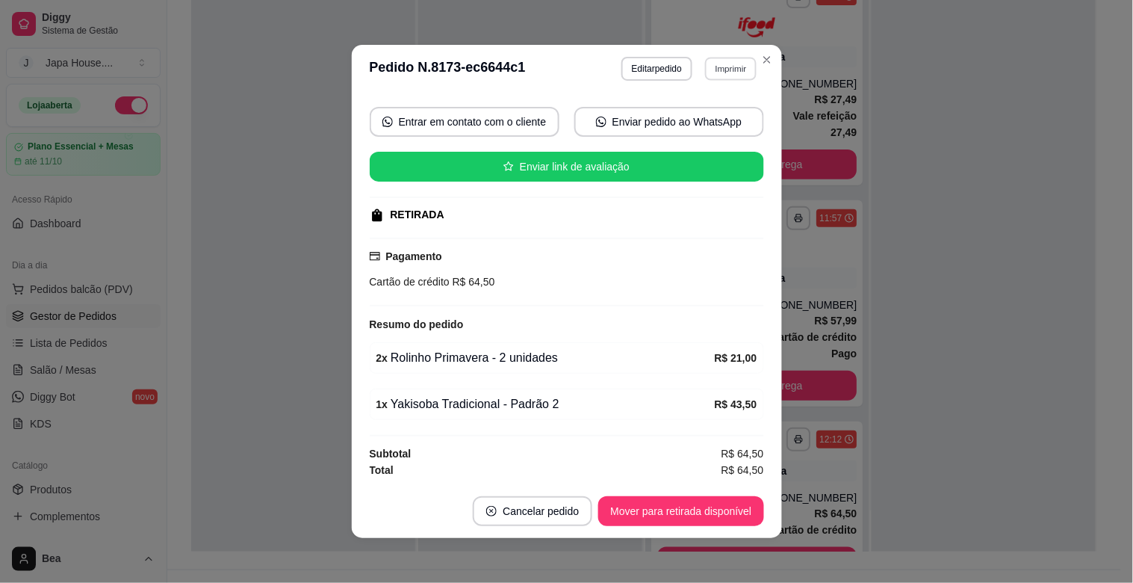
click at [729, 72] on button "Imprimir" at bounding box center [731, 68] width 52 height 23
click at [713, 123] on button "IMPRESSORA" at bounding box center [698, 122] width 105 height 23
click at [727, 66] on button "Imprimir" at bounding box center [731, 69] width 53 height 24
click at [717, 118] on button "IMPRESSORA" at bounding box center [698, 122] width 105 height 23
click at [730, 60] on button "Imprimir" at bounding box center [731, 68] width 52 height 23
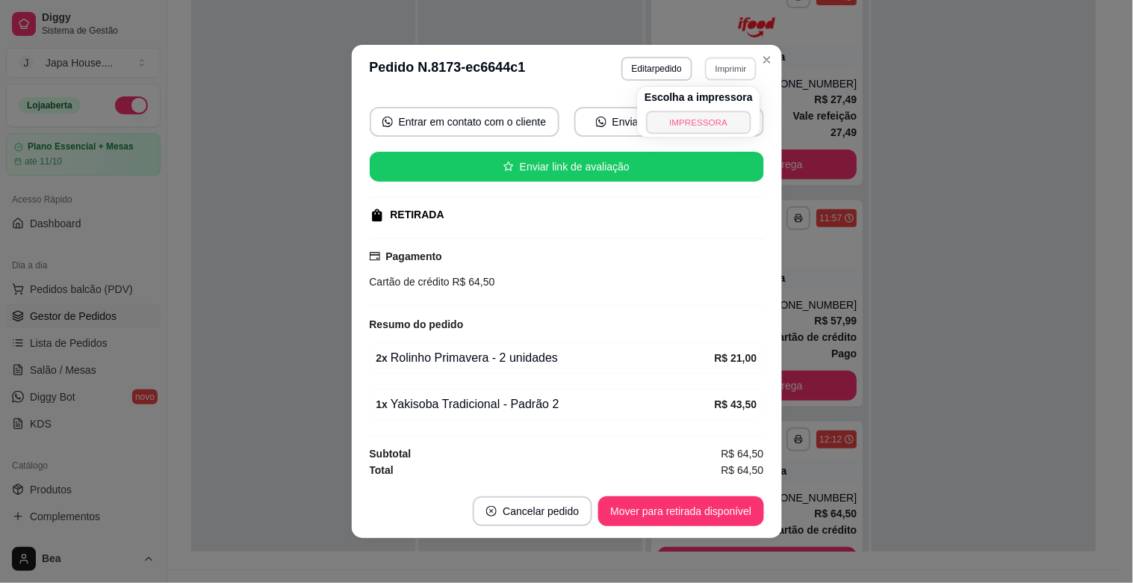
click at [693, 126] on button "IMPRESSORA" at bounding box center [698, 122] width 105 height 23
